Goal: Use online tool/utility: Utilize a website feature to perform a specific function

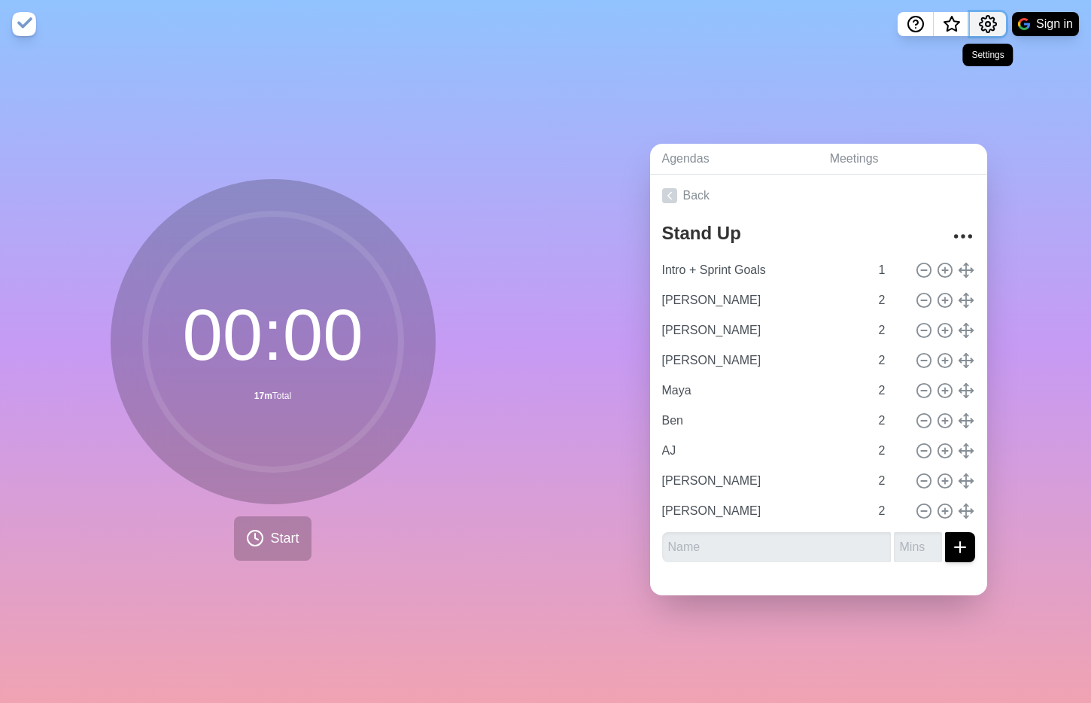
click at [923, 29] on icon "Settings" at bounding box center [988, 24] width 18 height 18
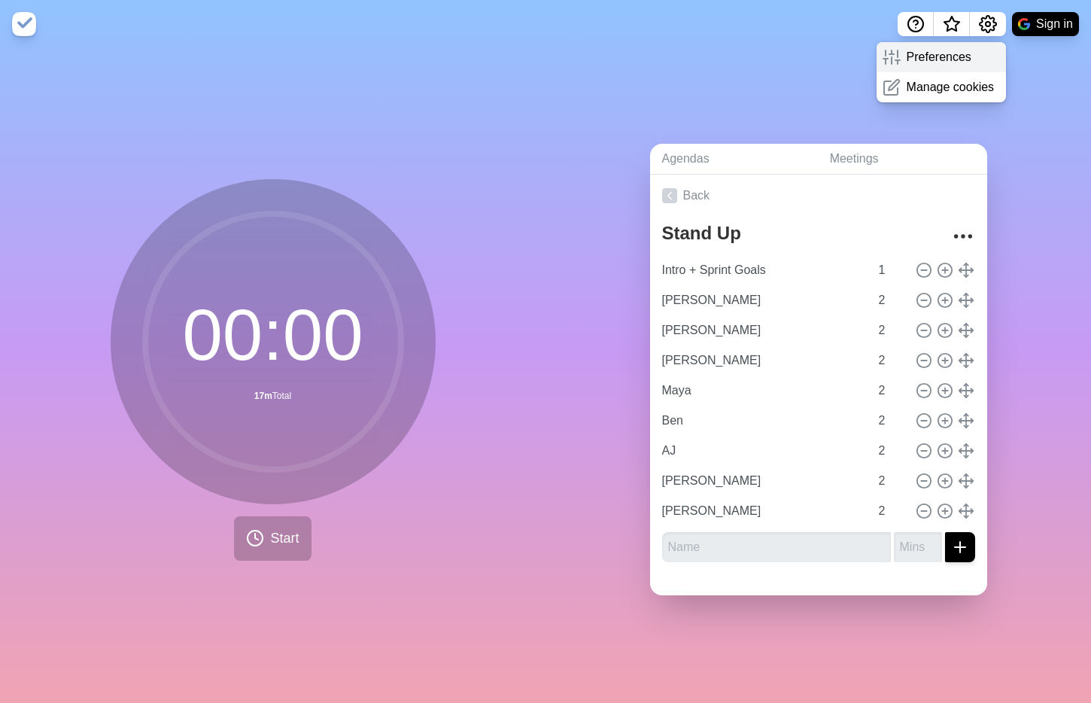
click at [923, 65] on p "Preferences" at bounding box center [939, 57] width 65 height 18
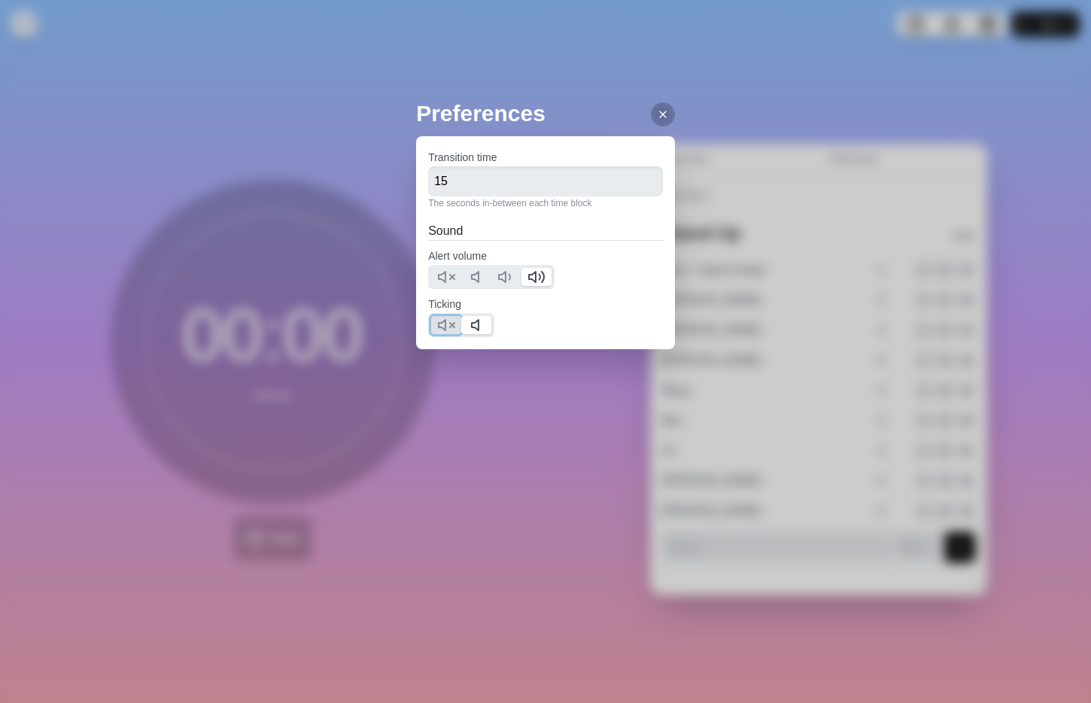
click at [445, 325] on icon at bounding box center [446, 325] width 18 height 18
click at [450, 277] on icon at bounding box center [446, 277] width 18 height 18
click at [662, 113] on div "Preferences Transition time 15 The seconds in-between each time block Sound Ale…" at bounding box center [545, 351] width 1091 height 703
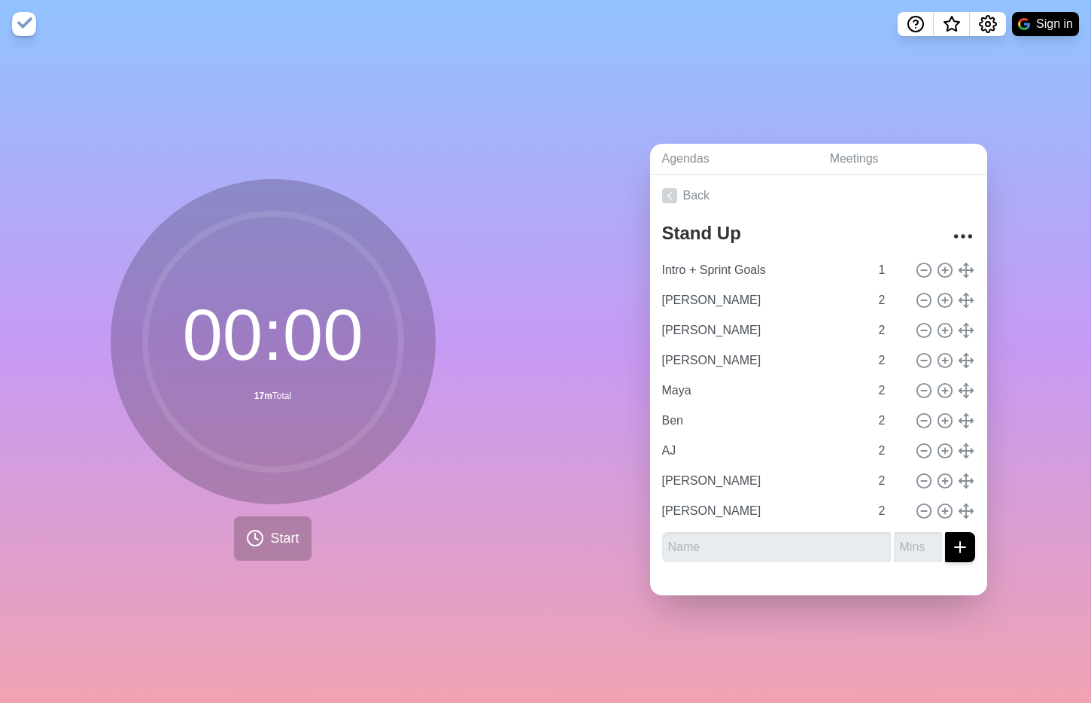
click at [21, 169] on div "00 : 00 17m Total Start" at bounding box center [272, 375] width 545 height 655
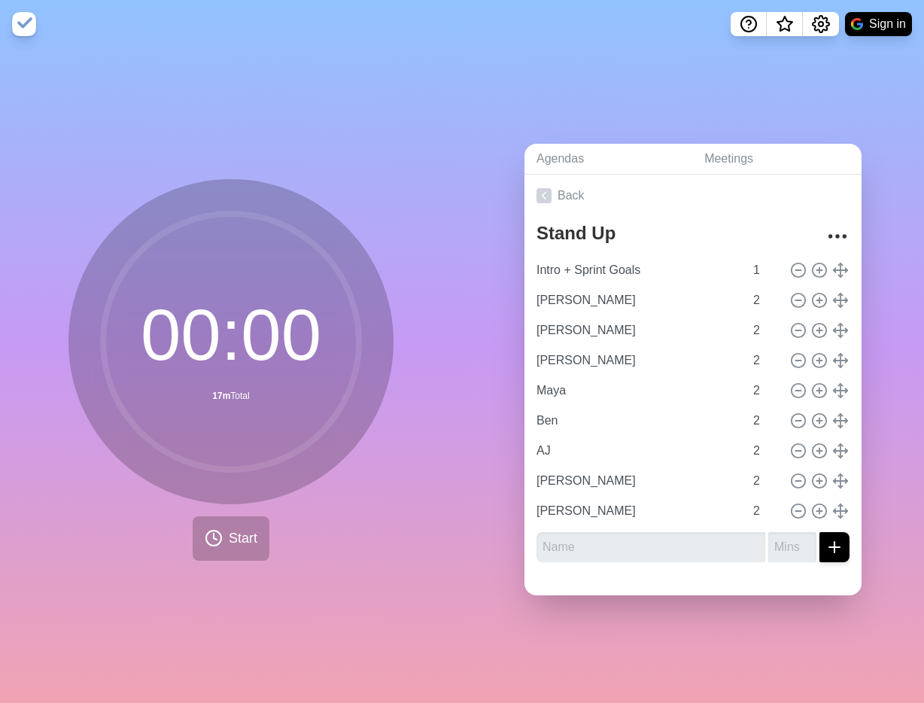
click at [618, 100] on div "Agendas Meetings Back Stand Up Intro + Sprint Goals 1 [PERSON_NAME] 2 [PERSON_N…" at bounding box center [693, 375] width 462 height 655
click at [728, 80] on div "Agendas Meetings Back Stand Up Intro + Sprint Goals 1 [PERSON_NAME] 2 [PERSON_N…" at bounding box center [693, 375] width 462 height 655
click at [823, 22] on icon "Settings" at bounding box center [821, 24] width 18 height 18
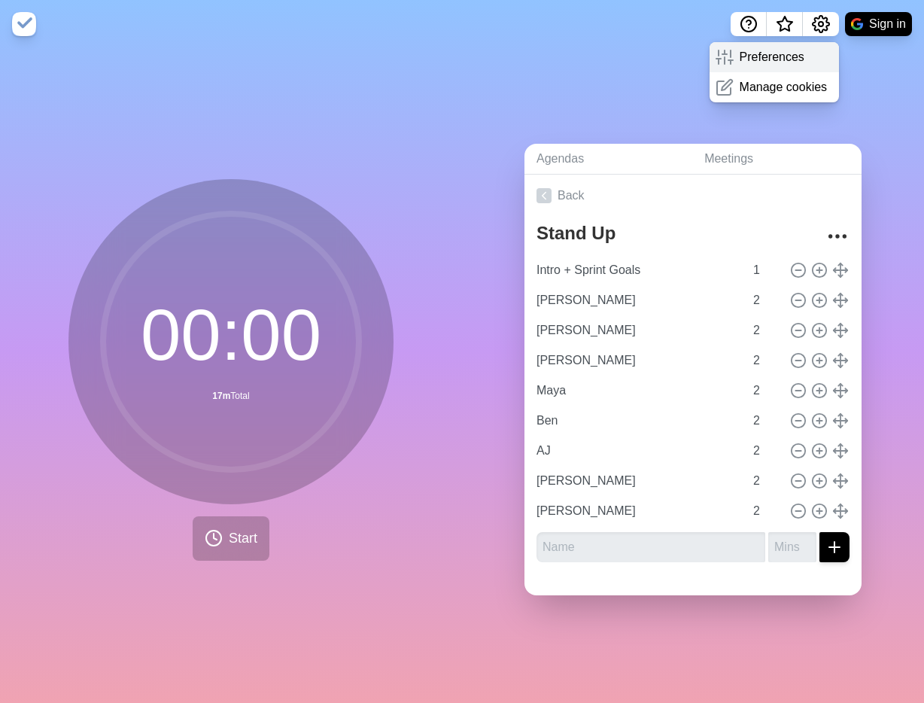
click at [772, 61] on p "Preferences" at bounding box center [772, 57] width 65 height 18
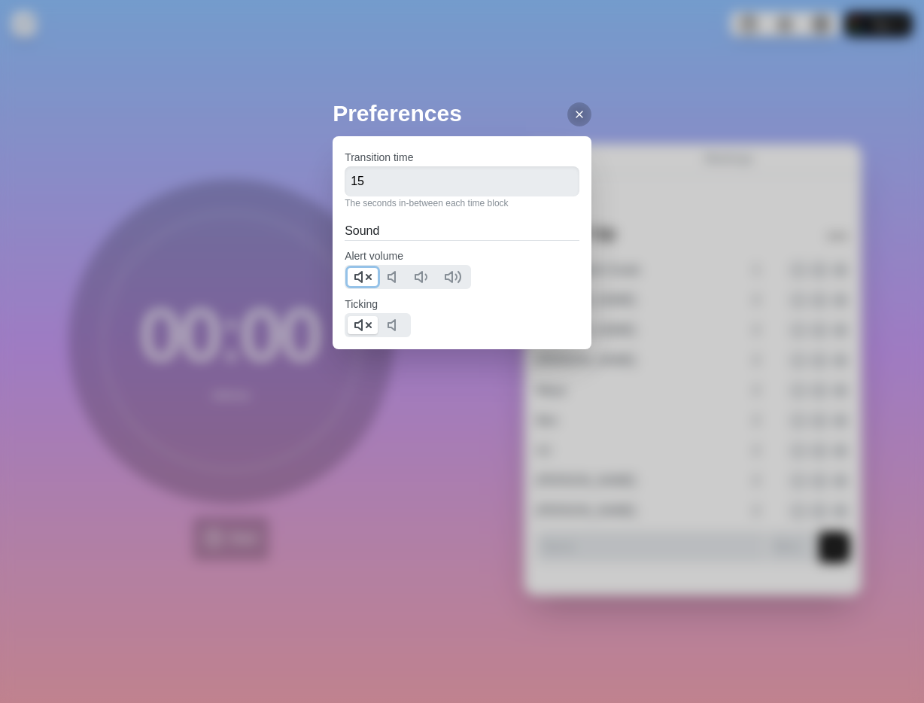
click at [369, 278] on icon at bounding box center [363, 277] width 18 height 18
click at [364, 327] on icon at bounding box center [363, 325] width 18 height 18
click at [573, 117] on icon at bounding box center [579, 114] width 12 height 12
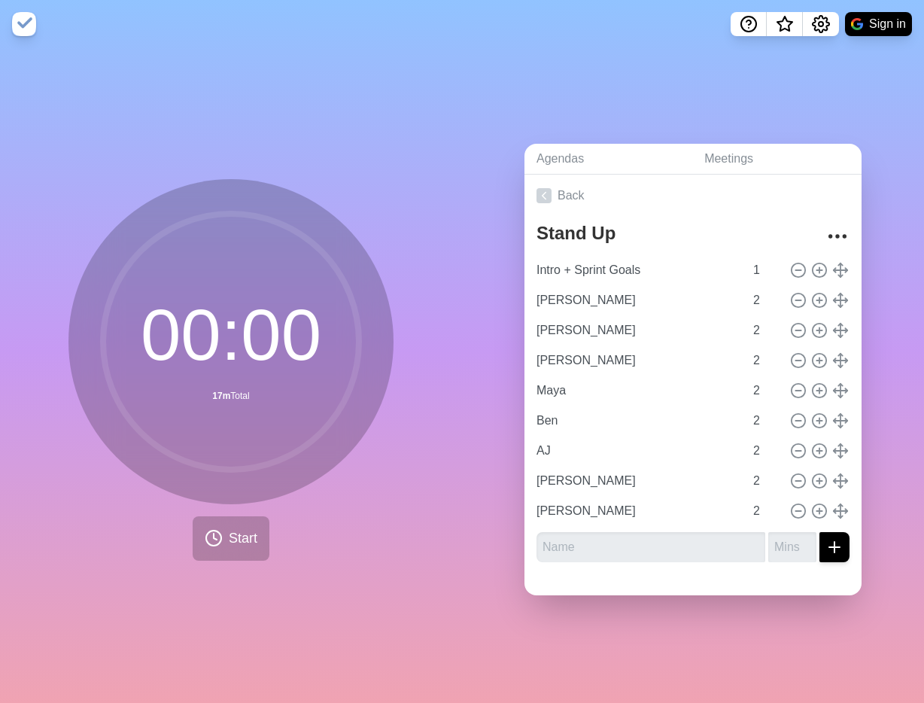
click at [607, 89] on div "Agendas Meetings Back Stand Up Intro + Sprint Goals 1 [PERSON_NAME] 2 [PERSON_N…" at bounding box center [693, 375] width 462 height 655
type input "[PERSON_NAME]"
drag, startPoint x: 821, startPoint y: 295, endPoint x: 5, endPoint y: 274, distance: 815.8
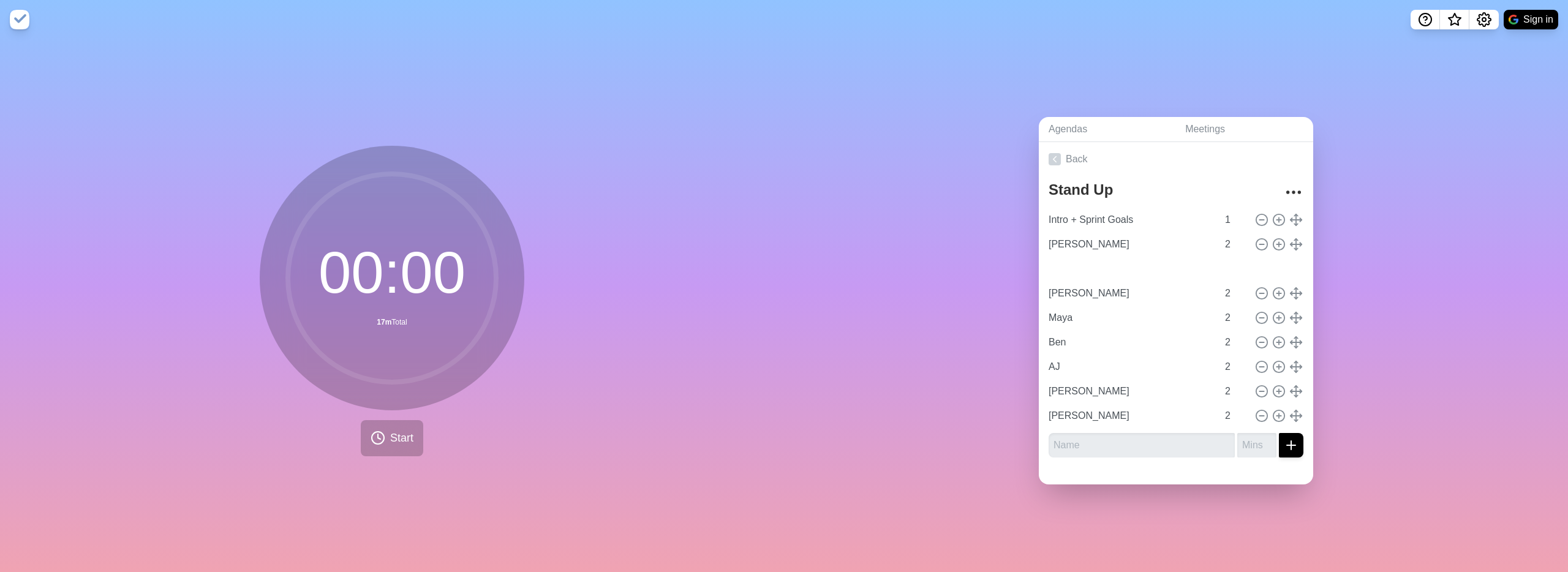
type input "[PERSON_NAME]"
type input "AJ"
type input "Maya"
type input "Ben"
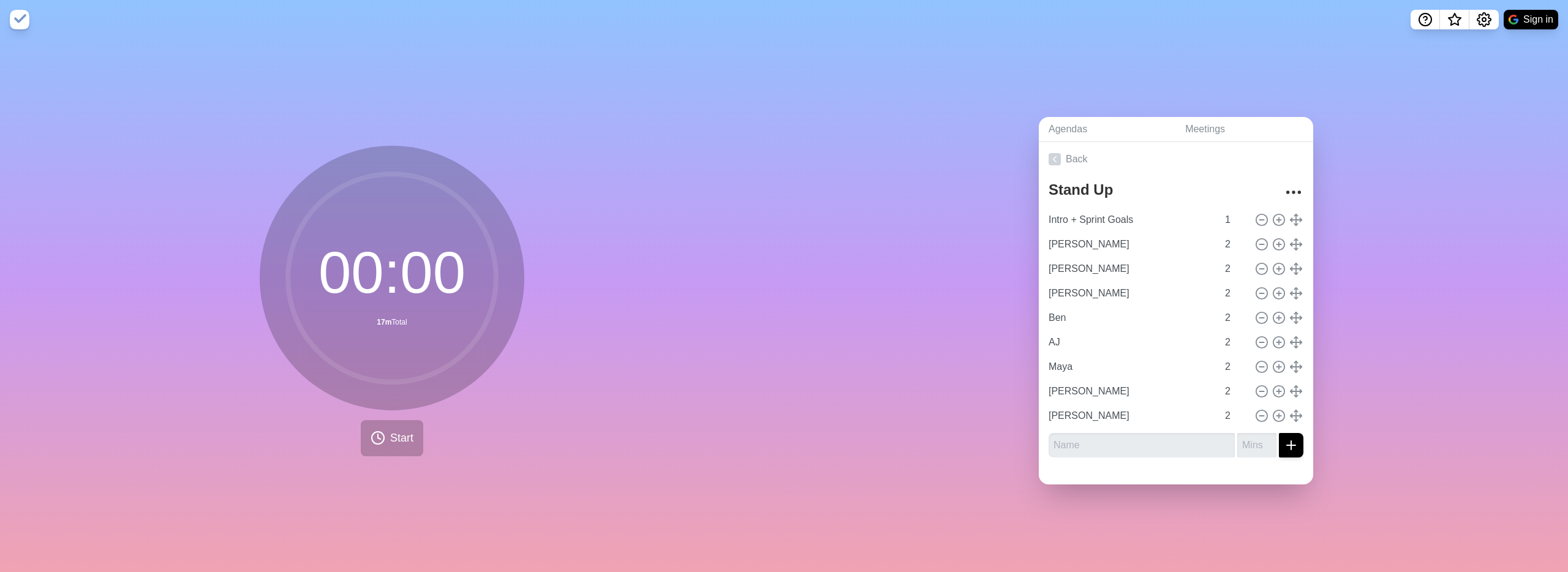
drag, startPoint x: 1281, startPoint y: 308, endPoint x: 315, endPoint y: 0, distance: 1013.9
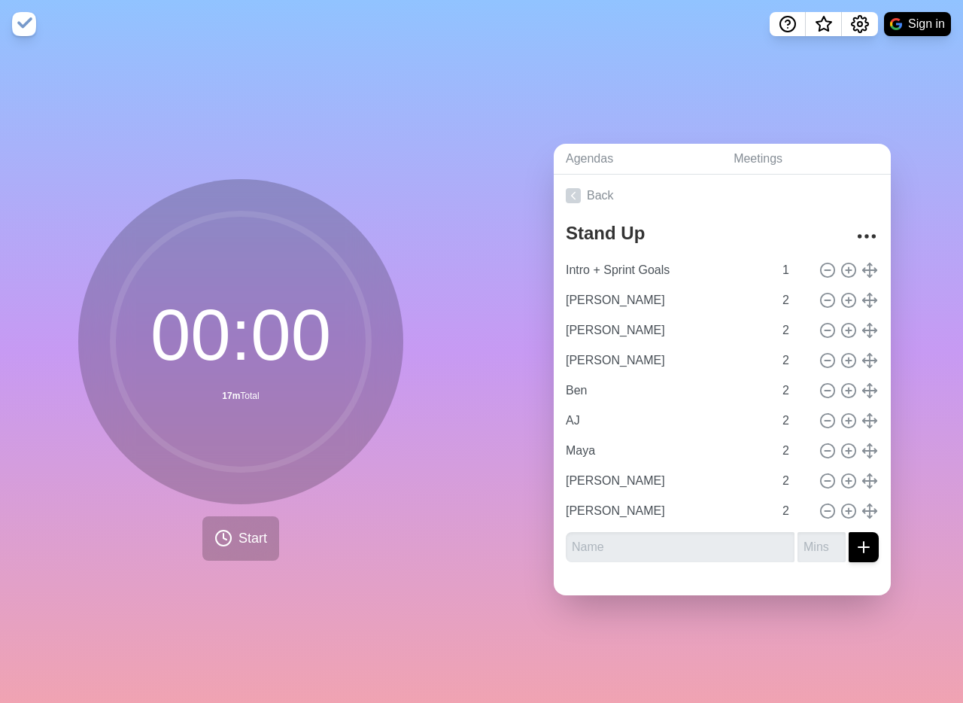
click at [12, 80] on div "00 : 00 17m Total Start" at bounding box center [240, 375] width 481 height 655
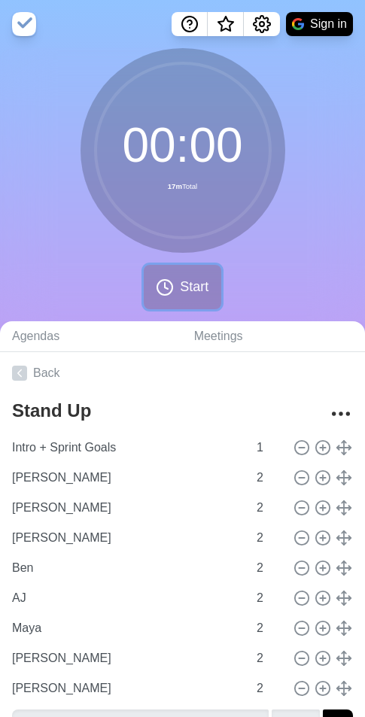
click at [177, 281] on button "Start" at bounding box center [182, 287] width 77 height 44
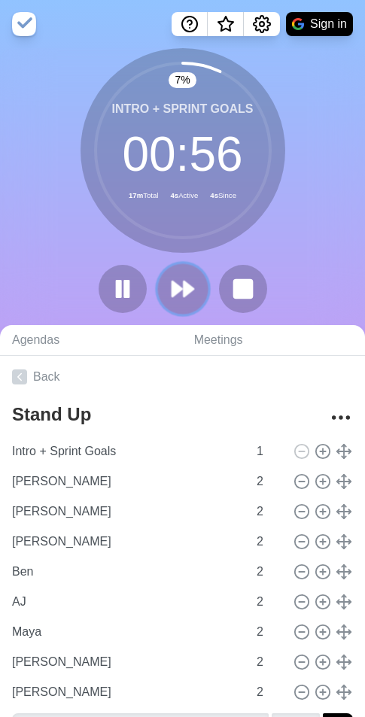
click at [181, 293] on icon at bounding box center [183, 289] width 26 height 26
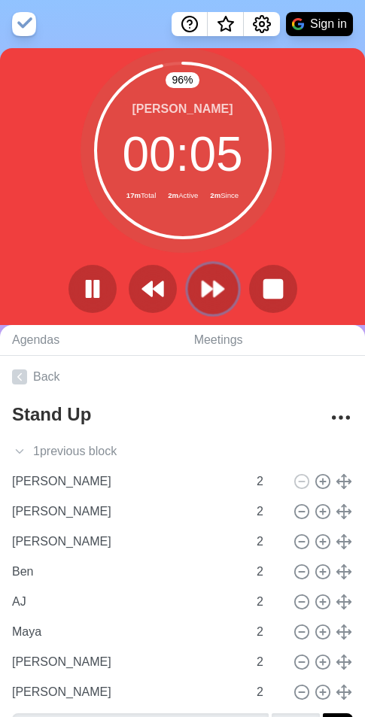
click at [207, 294] on icon at bounding box center [213, 289] width 26 height 26
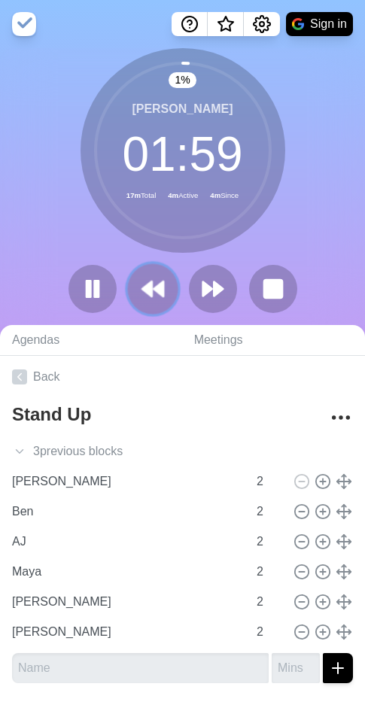
click at [142, 289] on polygon at bounding box center [147, 288] width 10 height 15
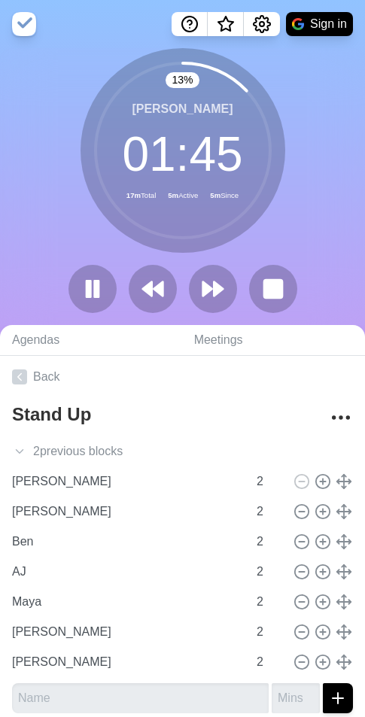
click at [64, 233] on div "13 % [PERSON_NAME] 01 : 45 17m Total 5m Active 5m Since" at bounding box center [182, 186] width 365 height 277
click at [224, 292] on icon at bounding box center [213, 289] width 26 height 26
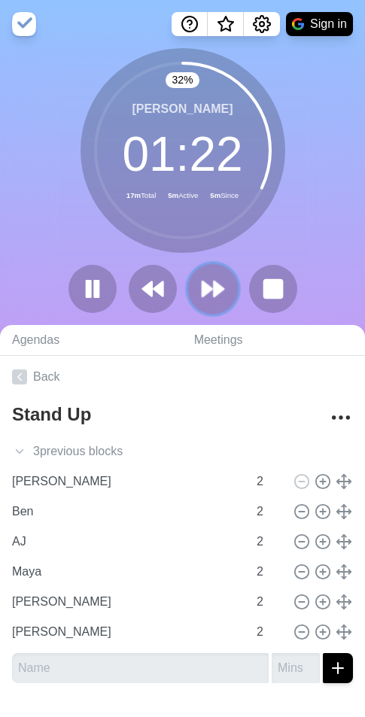
click at [216, 294] on polygon at bounding box center [219, 288] width 10 height 15
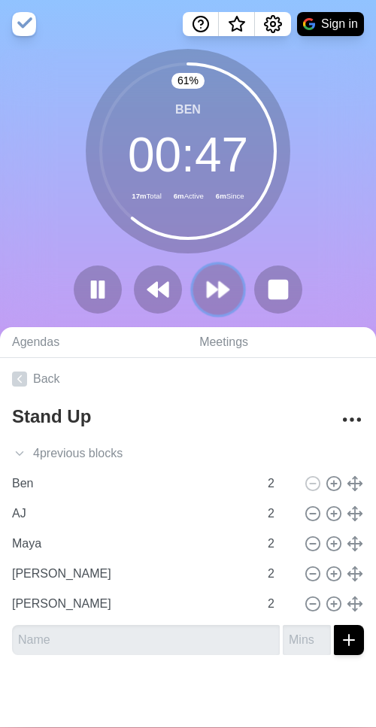
click at [212, 289] on polygon at bounding box center [213, 289] width 10 height 15
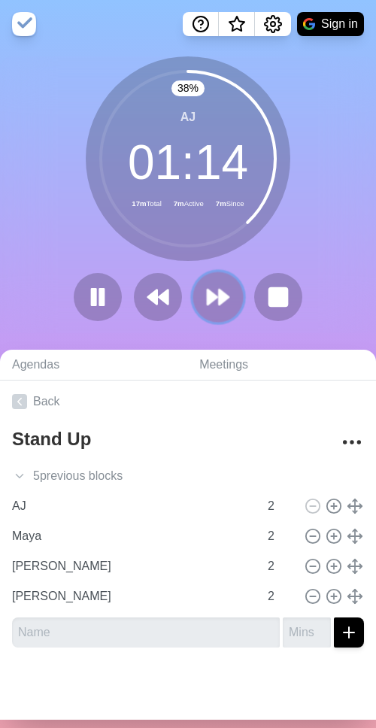
click at [227, 303] on button at bounding box center [218, 297] width 50 height 50
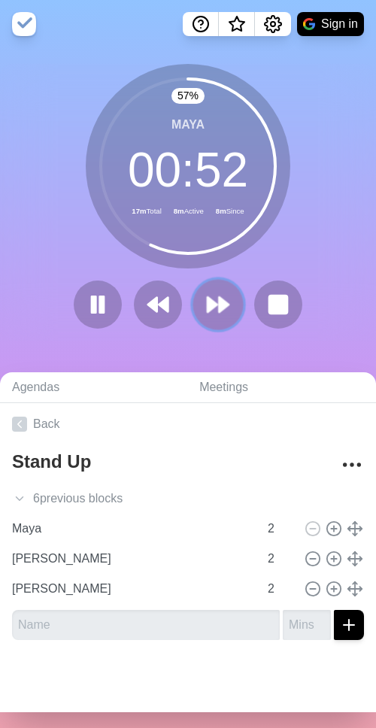
click at [205, 324] on button at bounding box center [218, 304] width 50 height 50
